Goal: Check status: Check status

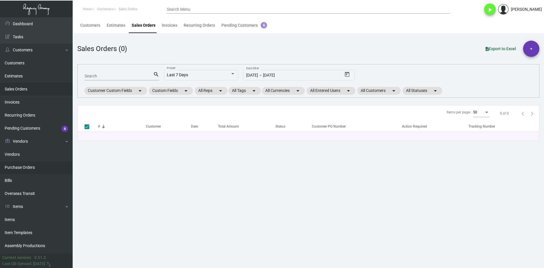
click at [46, 171] on link "Purchase Orders" at bounding box center [36, 167] width 73 height 13
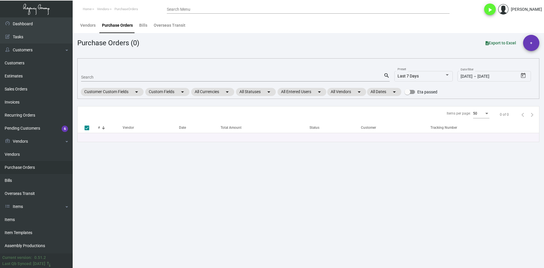
click at [99, 79] on input "Search" at bounding box center [232, 77] width 302 height 5
paste input "85622"
type input "85622"
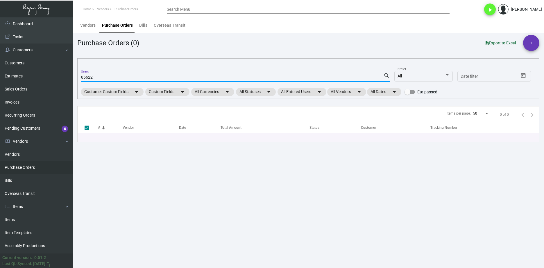
checkbox input "false"
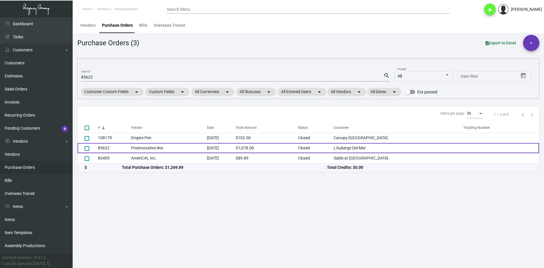
click at [150, 152] on td "Proinnovative line" at bounding box center [169, 148] width 76 height 10
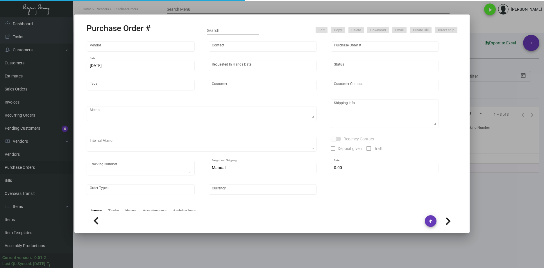
type input "Proinnovative line"
type input "Jordan Reichlin"
type input "85622"
type input "10/13/2021"
type input "10/22/2021"
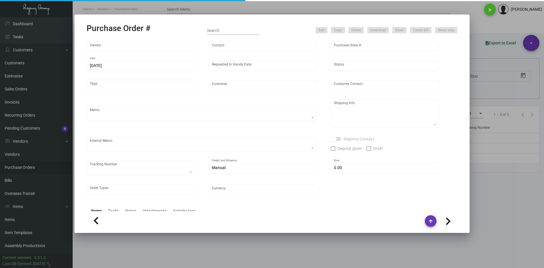
type input "L'Auberge Del Mar"
type input "Jonathon Stout"
type textarea "***PLEASE SEND SAMPLES OF THIS JOB TO MY LA OFFICE***"
type textarea "L'Auberge Del Mar Diana Cortese 1540 Camino Del Mar Del Mar, CA 92014"
checkbox input "true"
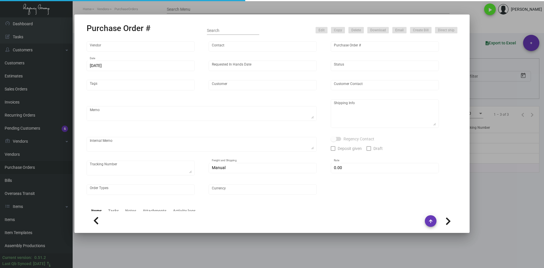
type input "$ 0.00"
type input "United States Dollar $"
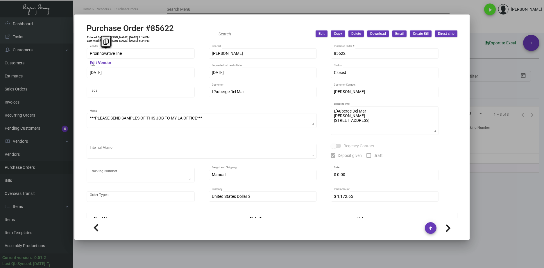
click at [86, 59] on div "Proinnovative line Vendor Edit Vendor Jordan Reichlin Contact 85622 Purchase Or…" at bounding box center [272, 131] width 384 height 174
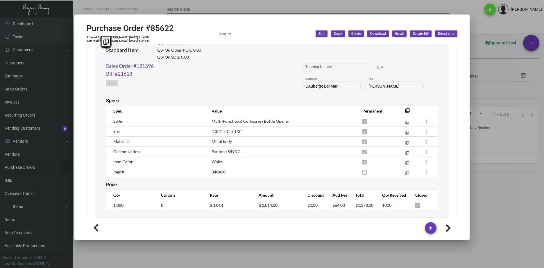
scroll to position [304, 0]
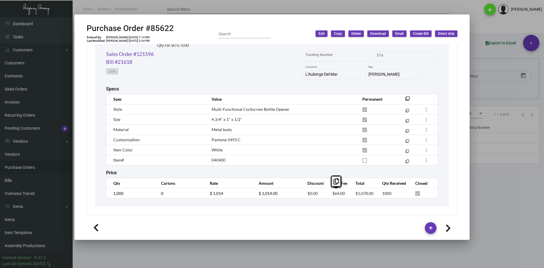
drag, startPoint x: 344, startPoint y: 195, endPoint x: 325, endPoint y: 195, distance: 19.2
click at [326, 195] on td "$64.00" at bounding box center [337, 193] width 23 height 10
copy span "$64.00"
click at [147, 51] on link "Sales Order #121596" at bounding box center [130, 54] width 48 height 8
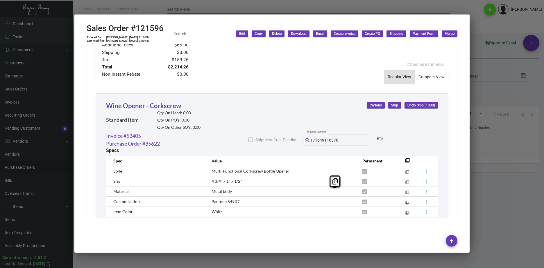
scroll to position [328, 0]
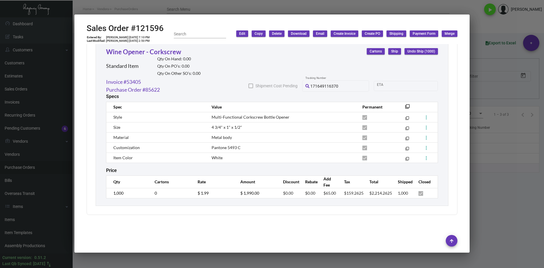
click at [323, 198] on td "$65.00" at bounding box center [327, 193] width 21 height 10
drag, startPoint x: 332, startPoint y: 194, endPoint x: 314, endPoint y: 194, distance: 17.7
click at [317, 194] on td "$65.00" at bounding box center [327, 193] width 21 height 10
copy span "$65.00"
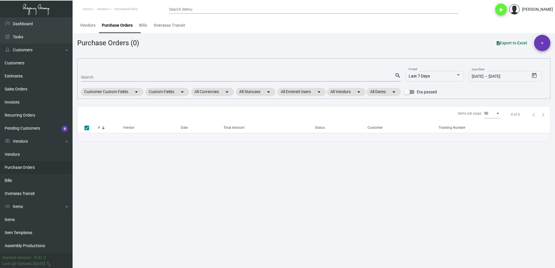
click at [123, 71] on mat-form-field "Search search" at bounding box center [241, 77] width 320 height 18
click at [123, 77] on input "Search" at bounding box center [238, 77] width 314 height 5
paste input "103604"
type input "103604"
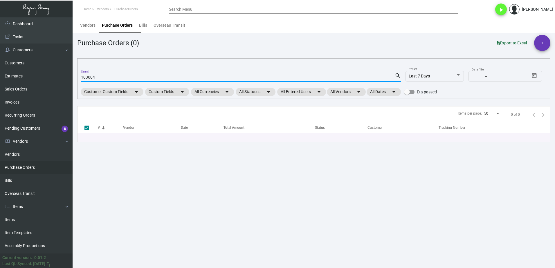
type input "103604"
checkbox input "false"
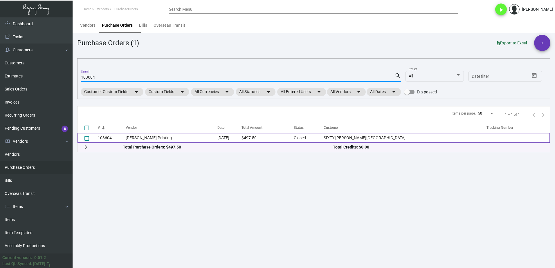
click at [124, 140] on td "103604" at bounding box center [112, 138] width 28 height 10
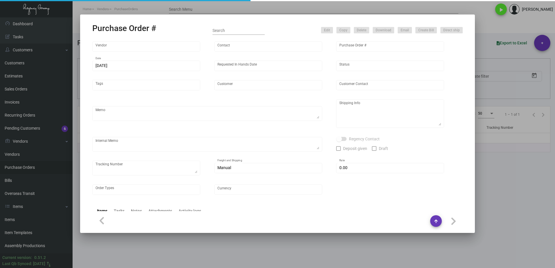
type input "Werner Printing"
type input "Bob Werner"
type input "103604"
type input "2/9/2024"
type input "2/26/2024"
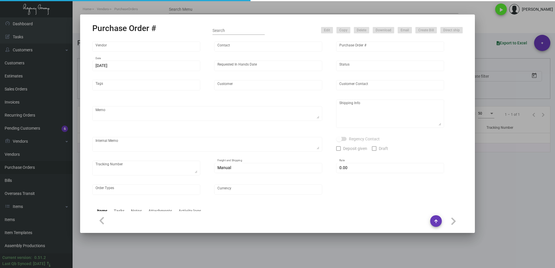
type input "SIXTY Beverly Hills"
type input "Diego Fabian Heredia"
type textarea "Reorder - Purchase Order #100394 / Please reach out to SH for UPS labels."
type textarea "SIXTY Beverly Hills - Diego Fabian Heredia 9360 Wilshire Boulevard Beverly Hill…"
type input "$ 0.00"
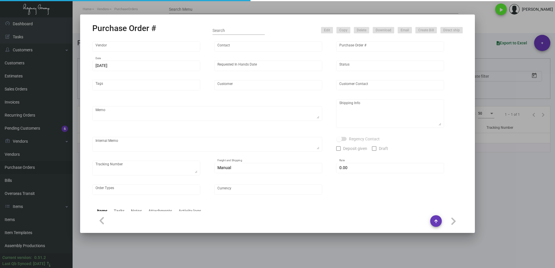
type input "United States Dollar $"
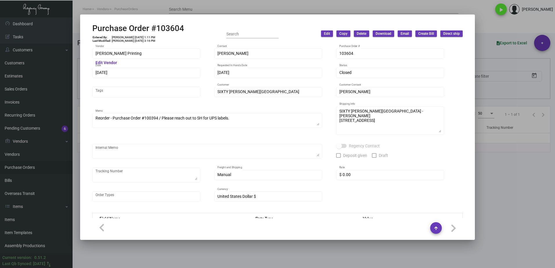
click at [404, 255] on div at bounding box center [277, 134] width 555 height 268
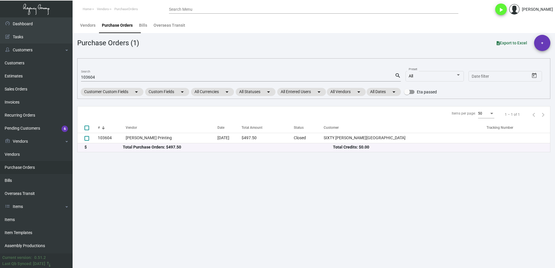
click at [91, 78] on input "103604" at bounding box center [238, 77] width 314 height 5
paste input "055"
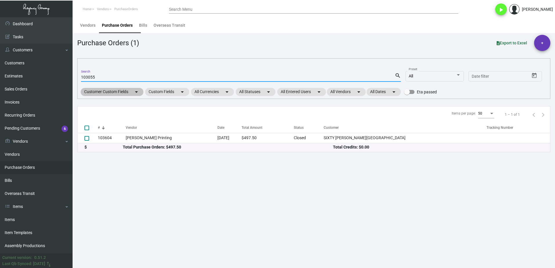
type input "103055"
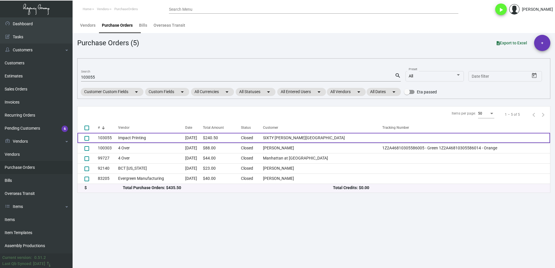
click at [130, 138] on td "Impact Printing" at bounding box center [151, 138] width 67 height 10
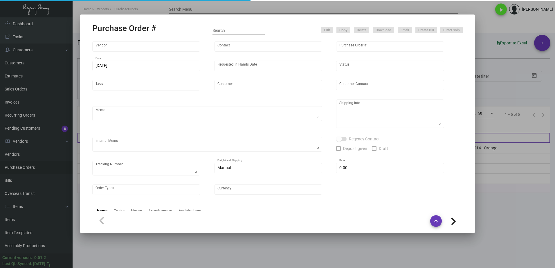
type input "Impact Printing"
type input "Impact Orders"
type input "103055"
type input "1/5/2024"
type input "1/19/2024"
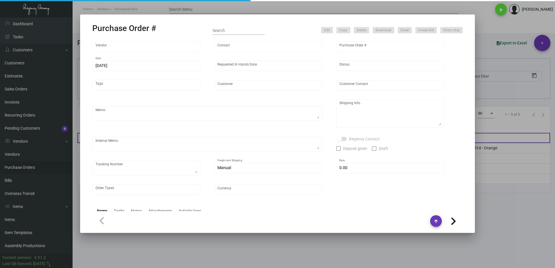
type input "SIXTY Beverly Hills"
type input "Diego Fabian Heredia"
type textarea "Quote# 48572 / Please reach out to SH for UPS labels,"
type textarea "SIXTY Beverly Hills - Diego Fabian Heredia 9360 Wilshire Boulevard Beverly Hill…"
type input "$ 0.00"
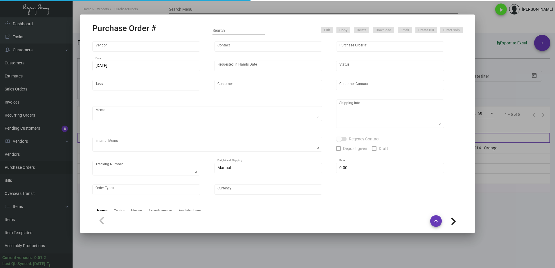
type input "United States Dollar $"
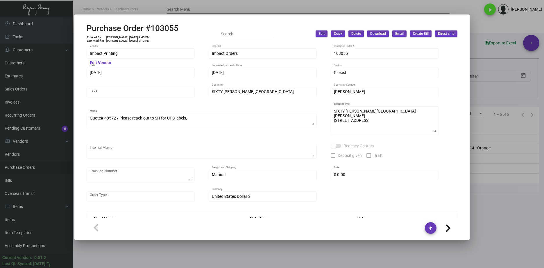
click at [483, 238] on div at bounding box center [272, 134] width 544 height 268
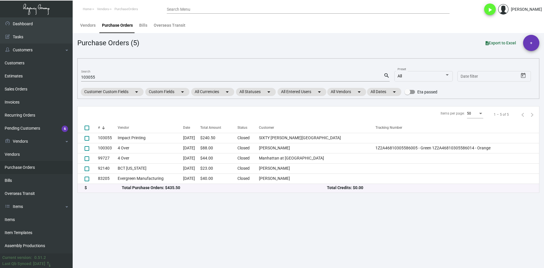
click at [93, 77] on input "103055" at bounding box center [232, 77] width 302 height 5
paste input "97664"
type input "97664"
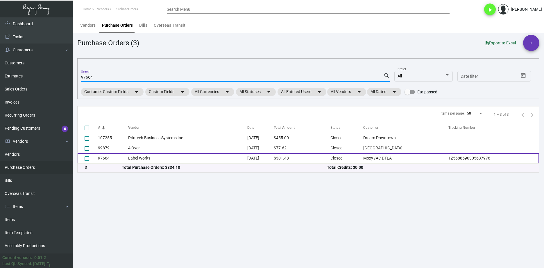
click at [142, 159] on td "Label Works" at bounding box center [187, 158] width 119 height 10
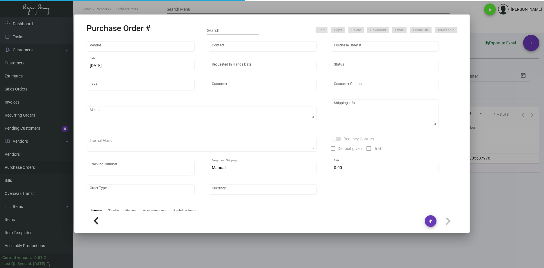
type input "Label Works"
type input "MISSING INFO MISSING INFO"
type input "97664"
type input "4/10/2023"
type input "4/17/2023"
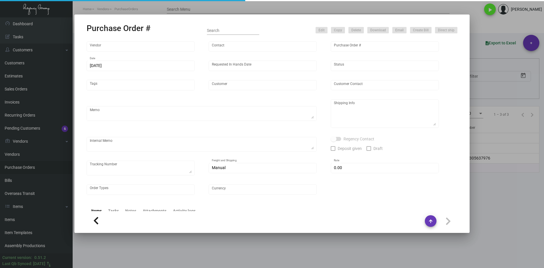
type input "Moxy /AC DTLA"
type textarea "Reference quote# 1294869C, production time ~3 days. Repeat of PO#96357. Order# …"
type textarea "Regency Group LA 10845 Vanowen Unit F North Hollywood Los Angeles, CA, 91605 US"
type textarea "4/11/23 - Art approved vendors' proof."
checkbox input "true"
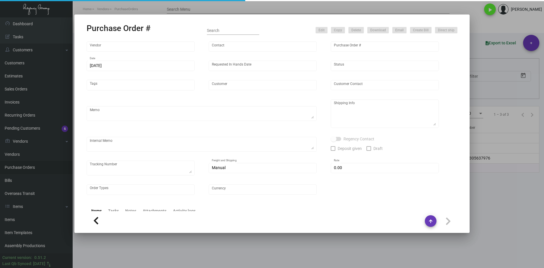
type textarea "1Z5688590305637976"
type input "$ 0.00"
type input "United States Dollar $"
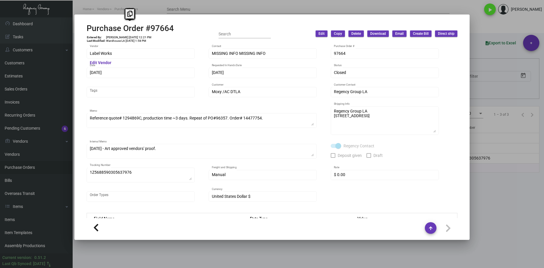
drag, startPoint x: 180, startPoint y: 26, endPoint x: 80, endPoint y: 24, distance: 100.5
click at [80, 24] on mat-dialog-container "Purchase Order #97664 Entered By: Carmen Louie 4/10/23, 12:21 PM Last Modified:…" at bounding box center [271, 128] width 395 height 226
copy h2 "Purchase Order #97664"
click at [127, 59] on div "Label Works Vendor Edit Vendor" at bounding box center [141, 56] width 108 height 16
drag, startPoint x: 128, startPoint y: 56, endPoint x: 80, endPoint y: 58, distance: 47.3
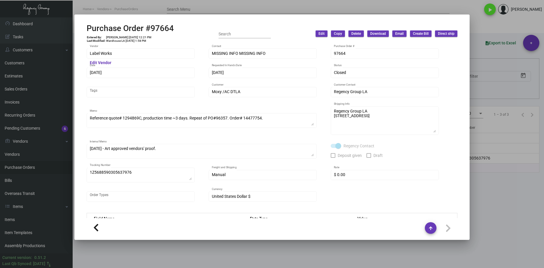
click at [80, 58] on div "Label Works Vendor Edit Vendor MISSING INFO MISSING INFO Contact 97664 Purchase…" at bounding box center [272, 131] width 384 height 174
copy div
drag, startPoint x: 135, startPoint y: 36, endPoint x: 125, endPoint y: 36, distance: 9.9
click at [125, 36] on td "Carmen Louie 4/10/23, 12:21 PM" at bounding box center [129, 37] width 46 height 3
copy td "4/10/23"
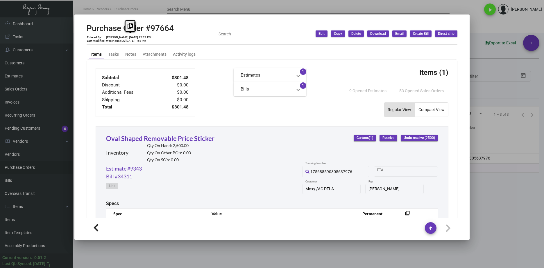
scroll to position [273, 0]
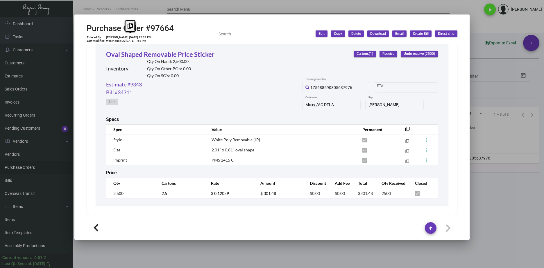
click at [103, 195] on div "Oval Shaped Removable Price Sticker Inventory Qty On Hand: 2,500.00 Qty On Othe…" at bounding box center [272, 124] width 352 height 164
click at [235, 197] on td "$ 0.12059" at bounding box center [229, 193] width 49 height 10
click at [202, 197] on tr "2,500 2.5 $ 0.12059 $ 301.48 $0.00 $0.00 $301.48 2500" at bounding box center [271, 193] width 331 height 10
drag, startPoint x: 160, startPoint y: 84, endPoint x: 156, endPoint y: 83, distance: 4.4
click at [160, 84] on div "Estimate #9343 Bill #34311 Link 1Z5688590305637976 Tracking Number Start date –…" at bounding box center [272, 99] width 332 height 36
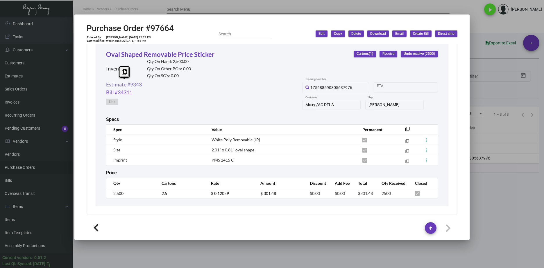
drag, startPoint x: 147, startPoint y: 84, endPoint x: 106, endPoint y: 84, distance: 40.6
click at [106, 84] on div "Estimate #9343 Bill #34311 Link 1Z5688590305637976 Tracking Number Start date –…" at bounding box center [272, 99] width 332 height 36
copy link "Estimate #9343"
drag, startPoint x: 182, startPoint y: 88, endPoint x: 170, endPoint y: 86, distance: 12.1
click at [182, 88] on div "Estimate #9343 Bill #34311 Link 1Z5688590305637976 Tracking Number Start date –…" at bounding box center [272, 99] width 332 height 36
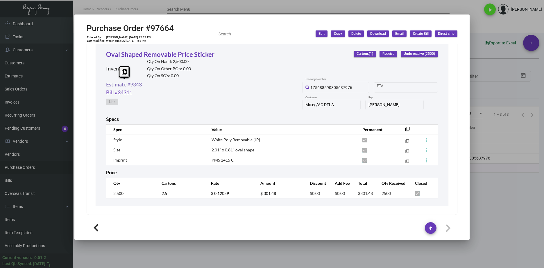
click at [134, 84] on link "Estimate #9343" at bounding box center [124, 85] width 36 height 8
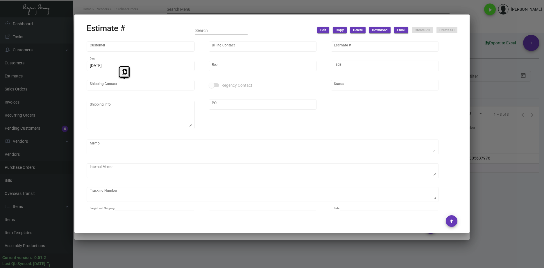
type input "Moxy /AC DTLA"
type input "Greg Iannacone"
type input "9343"
type input "3/31/2023"
type input "Yossi Loeb"
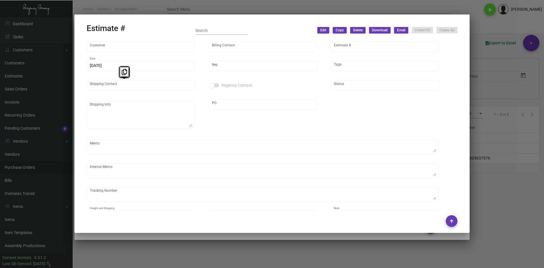
type input "Sasha Sanker"
type textarea "Moxy/AC DTLA - Sasha Sanker 1260 South Figueroa Street Los Angeles, CA, 90015 US"
type input "United States Dollar $"
type input "$ 0.00"
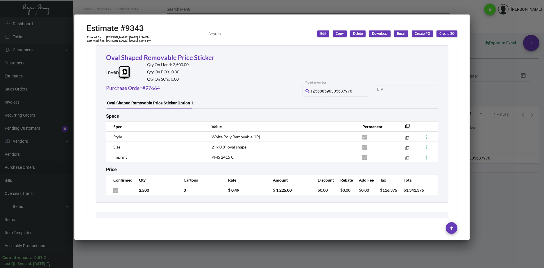
scroll to position [697, 0]
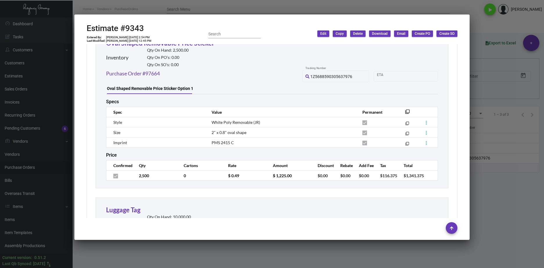
click at [209, 176] on tr "2,500 0 $ 0.49 $ 1,225.00 $0.00 $0.00 $0.00 $116.375 $1,341.375" at bounding box center [271, 176] width 331 height 10
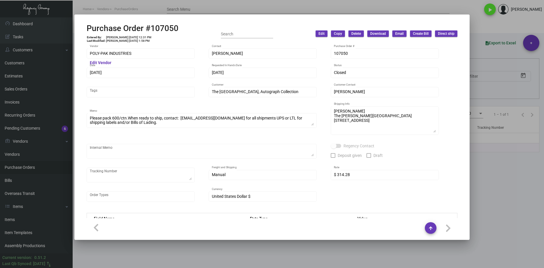
click at [55, 163] on div at bounding box center [272, 134] width 544 height 268
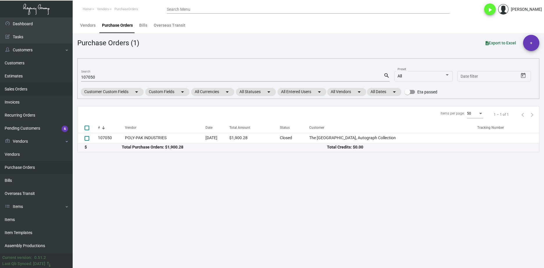
click at [27, 91] on link "Sales Orders" at bounding box center [36, 89] width 73 height 13
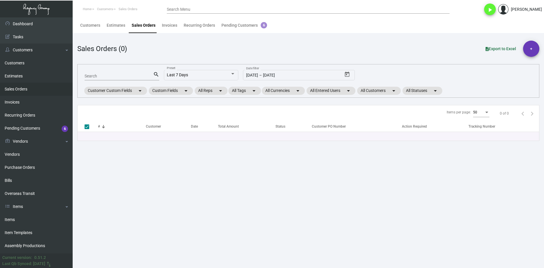
click at [100, 76] on input "Search" at bounding box center [118, 76] width 69 height 5
paste input "148340"
type input "148340"
checkbox input "false"
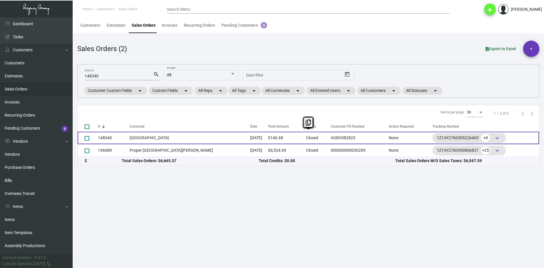
drag, startPoint x: 139, startPoint y: 151, endPoint x: 149, endPoint y: 135, distance: 19.0
click at [149, 135] on tbody "148340 [GEOGRAPHIC_DATA] [DATE] $140.68 Closed AGBV082823 None 1Z1AY27603952264…" at bounding box center [308, 144] width 461 height 25
drag, startPoint x: 149, startPoint y: 135, endPoint x: 149, endPoint y: 140, distance: 5.2
click at [149, 140] on td "[GEOGRAPHIC_DATA]" at bounding box center [189, 138] width 121 height 12
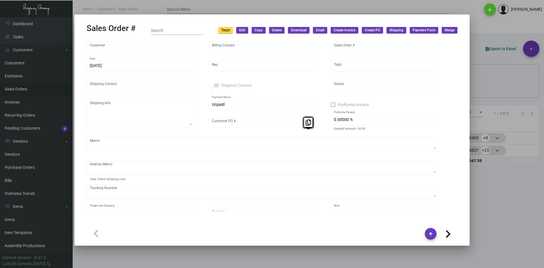
type input "[GEOGRAPHIC_DATA]"
type input "[PERSON_NAME]"
type input "148340"
type input "[DATE]"
type input "[PERSON_NAME]"
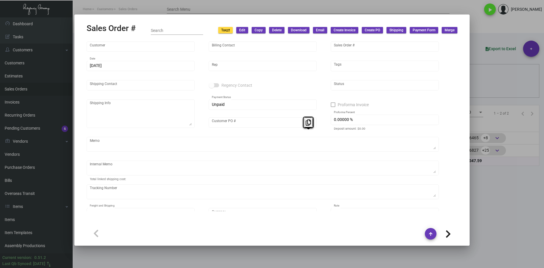
type input "[PERSON_NAME]"
type textarea "[GEOGRAPHIC_DATA] - [PERSON_NAME] [STREET_ADDRESS][PERSON_NAME]"
type input "AGBV082823"
type textarea "LA Warehouse. $8.74"
type input "United States Dollar $"
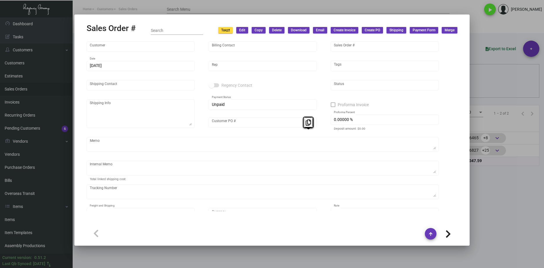
type input "$ 24.50"
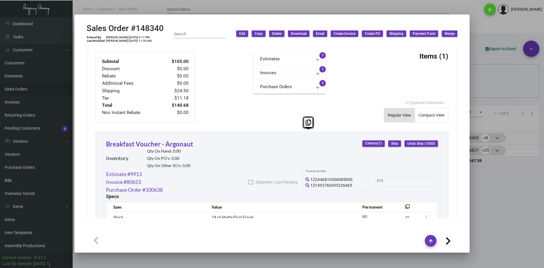
scroll to position [315, 0]
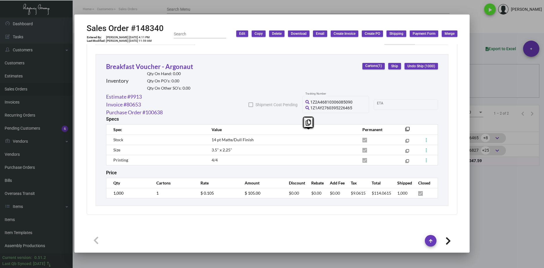
click at [171, 109] on div "Estimate #9913 Invoice #80653 Purchase Order #100638 Shipment Cost Pending 1Z2A…" at bounding box center [272, 105] width 332 height 24
drag, startPoint x: 174, startPoint y: 110, endPoint x: 105, endPoint y: 110, distance: 68.2
click at [105, 110] on div "Breakfast Voucher - Argonaut Inventory Qty On Hand: 0.00 Qty On PO’s: 0.00 Qty …" at bounding box center [272, 130] width 352 height 152
copy link "Purchase Order #100638"
click at [155, 109] on link "Purchase Order #100638" at bounding box center [134, 113] width 57 height 8
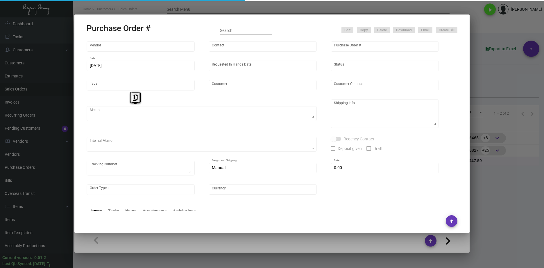
type input "4 Over"
type input "100638"
type input "[DATE]"
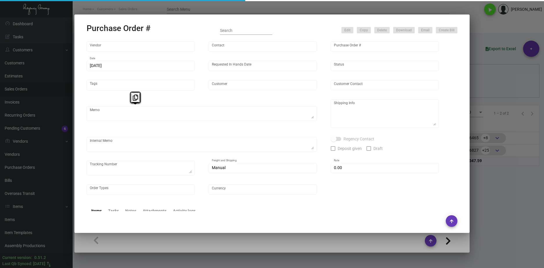
type input "[GEOGRAPHIC_DATA]"
type textarea "Regency Group LA - [PERSON_NAME] 10845 Vanowen [GEOGRAPHIC_DATA] US"
type textarea "LA Warehouse. $9.95 J3639137535"
checkbox input "true"
type input "$ 0.00"
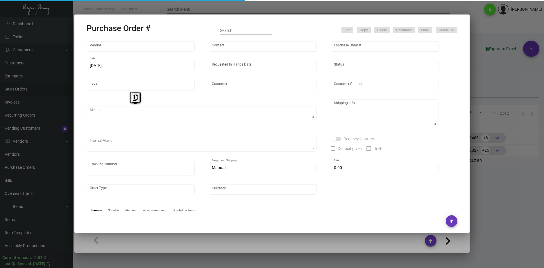
type input "United States Dollar $"
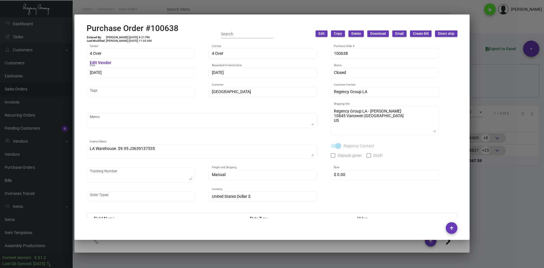
click at [157, 32] on h2 "Purchase Order #100638" at bounding box center [133, 29] width 92 height 10
copy h2 "100638"
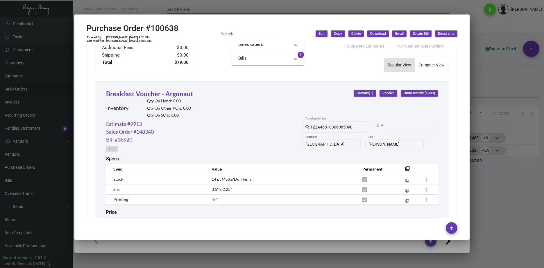
scroll to position [273, 0]
